Goal: Task Accomplishment & Management: Use online tool/utility

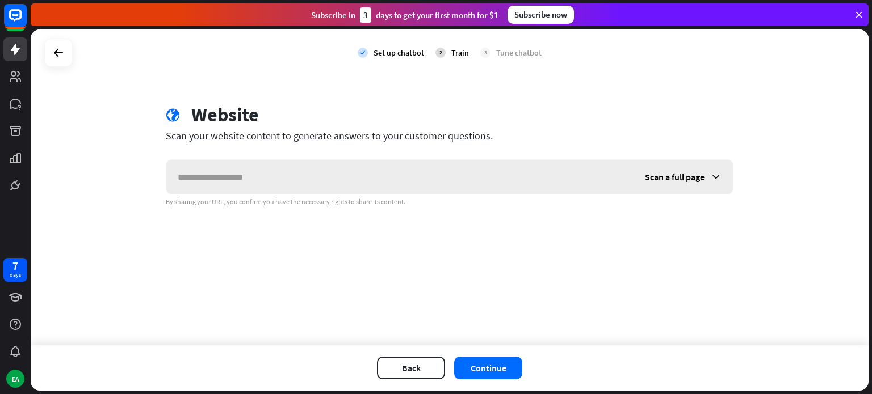
click at [297, 176] on input "text" at bounding box center [399, 177] width 467 height 34
click at [57, 58] on icon at bounding box center [59, 53] width 14 height 14
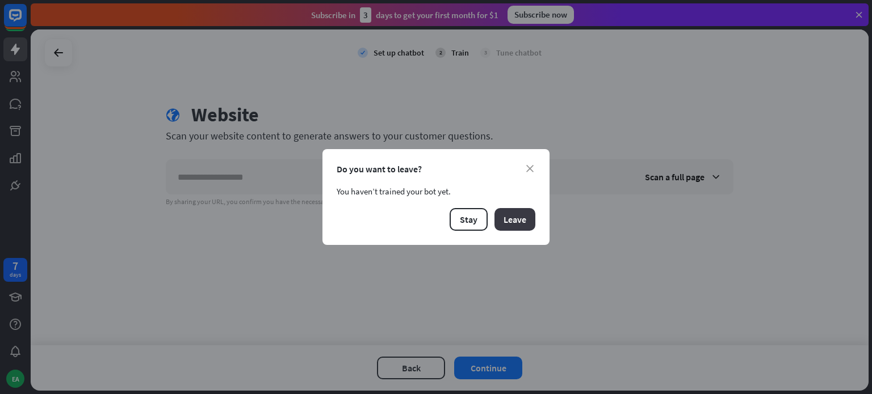
click at [499, 227] on button "Leave" at bounding box center [514, 219] width 41 height 23
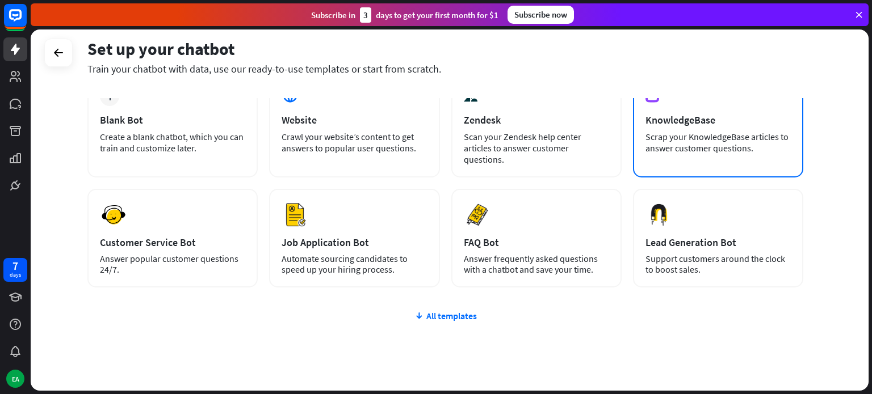
scroll to position [90, 0]
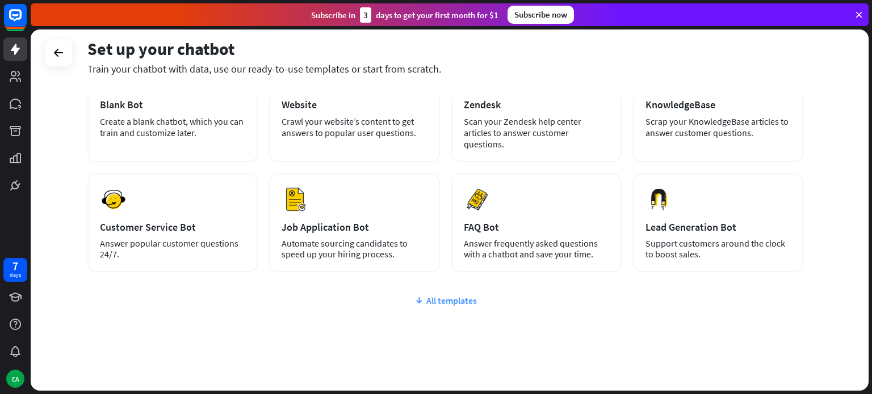
click at [460, 295] on div "All templates" at bounding box center [445, 300] width 716 height 11
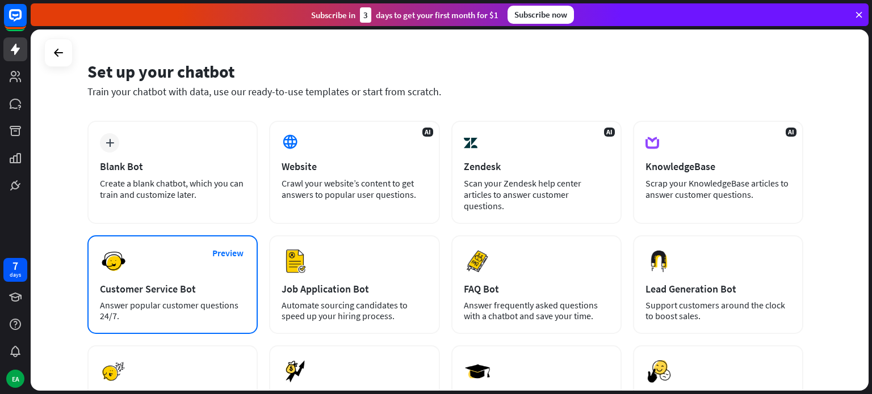
scroll to position [24, 0]
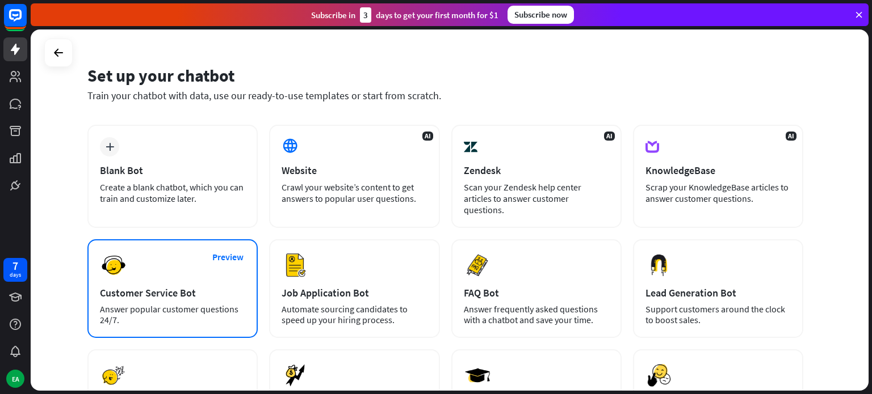
click at [164, 158] on div "plus Blank Bot Create a blank chatbot, which you can train and customize later." at bounding box center [172, 176] width 170 height 103
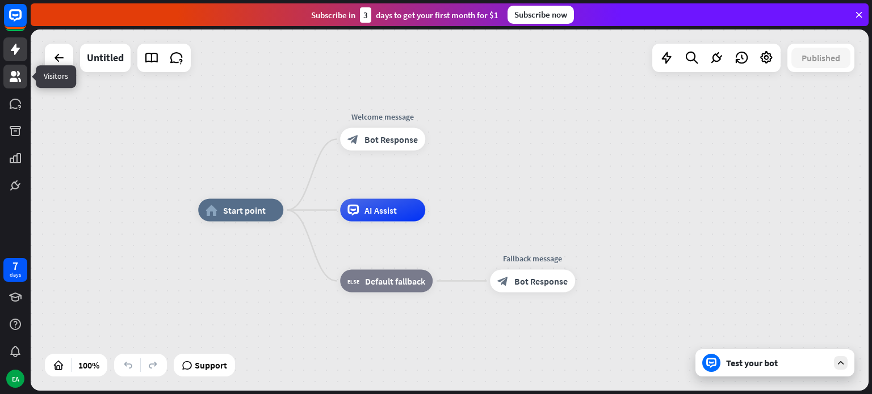
click at [16, 83] on link at bounding box center [15, 77] width 24 height 24
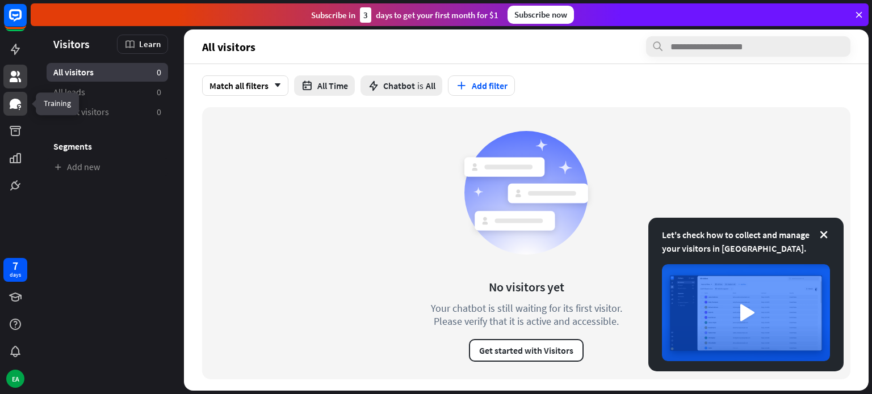
click at [17, 99] on icon at bounding box center [15, 104] width 11 height 10
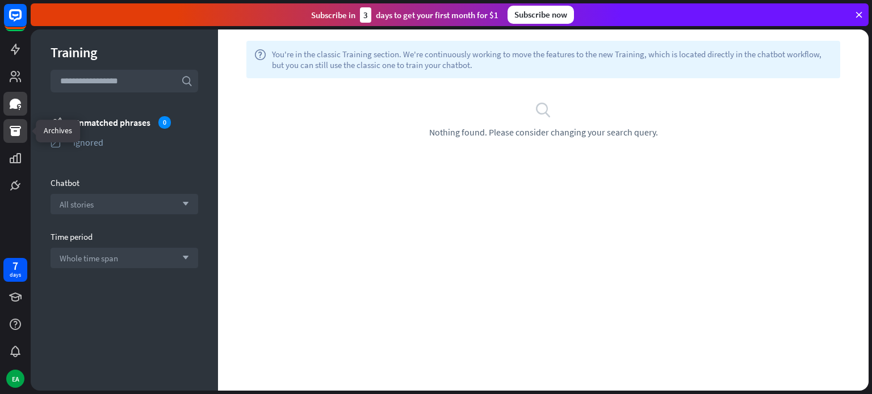
click at [14, 122] on link at bounding box center [15, 131] width 24 height 24
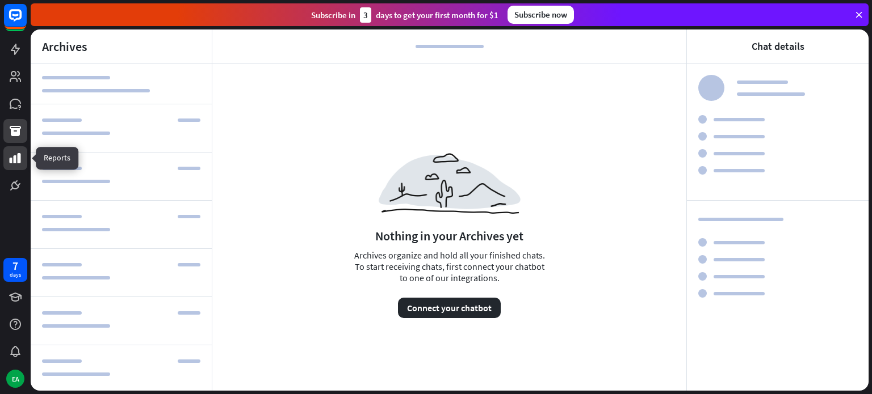
click at [12, 157] on icon at bounding box center [16, 158] width 14 height 14
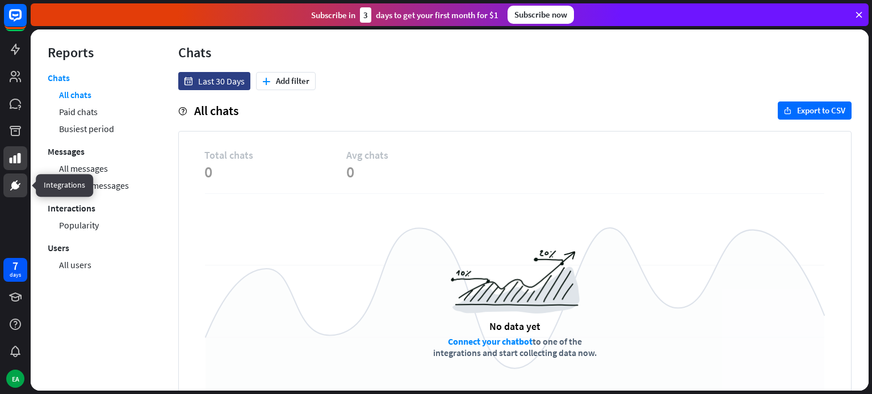
click at [12, 181] on icon at bounding box center [16, 186] width 14 height 14
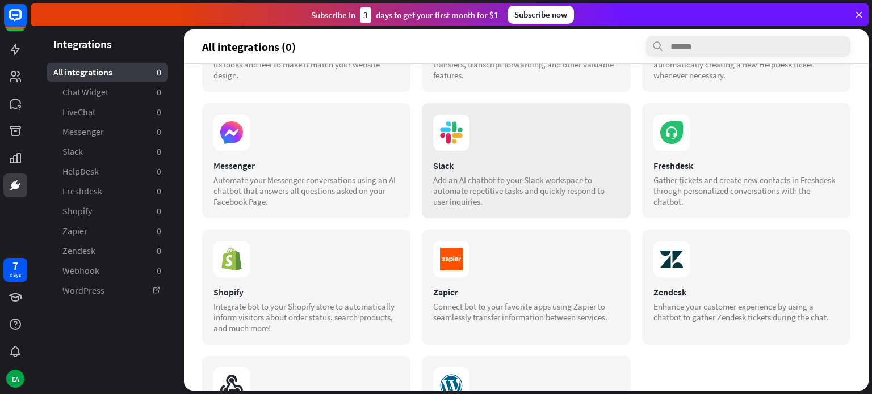
scroll to position [107, 0]
